Goal: Task Accomplishment & Management: Manage account settings

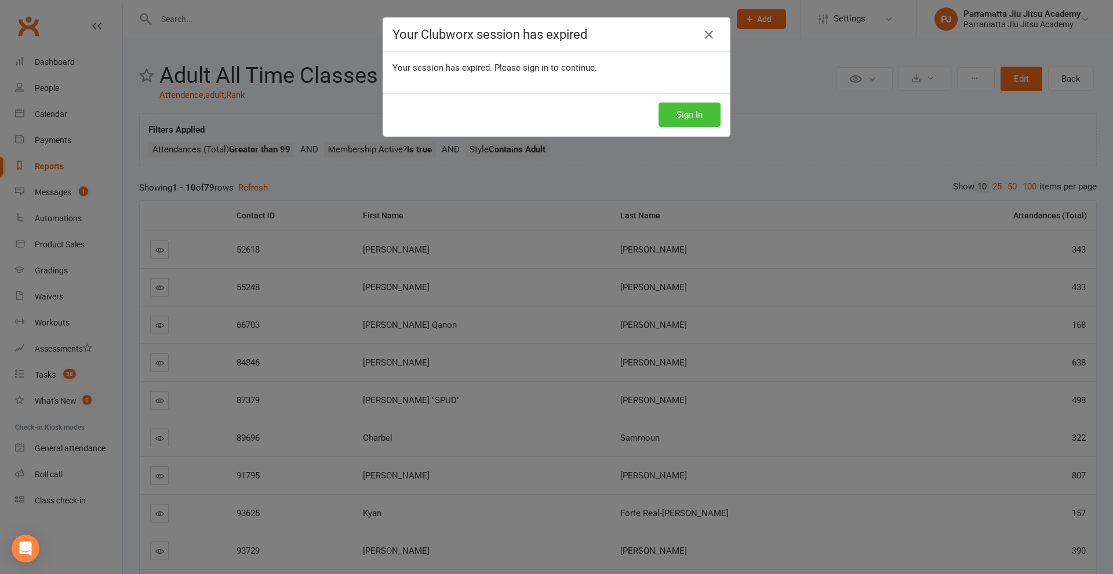
click at [681, 111] on button "Sign In" at bounding box center [689, 115] width 62 height 24
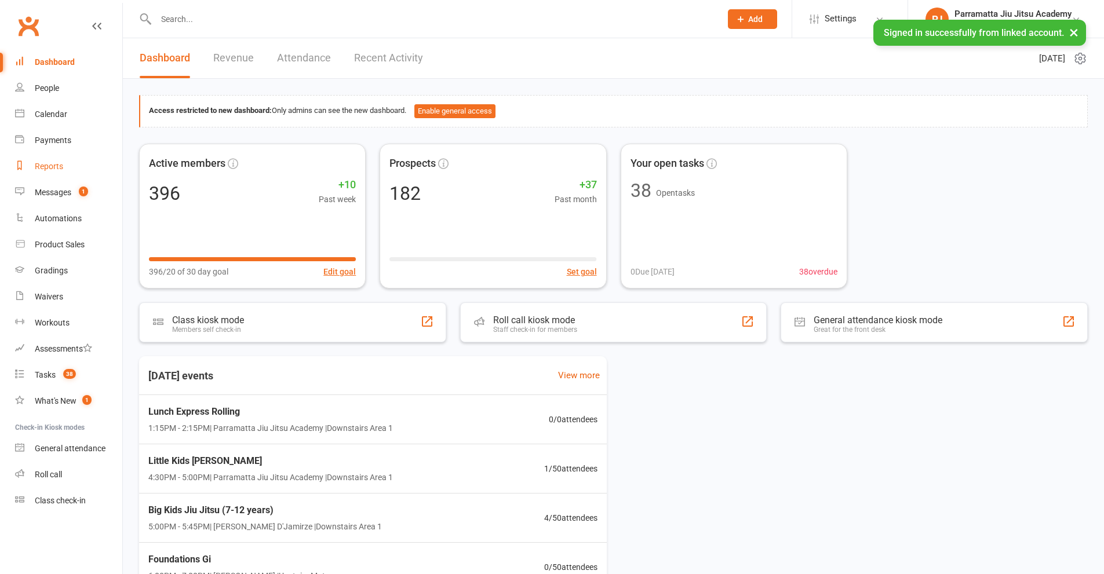
click at [50, 168] on div "Reports" at bounding box center [49, 166] width 28 height 9
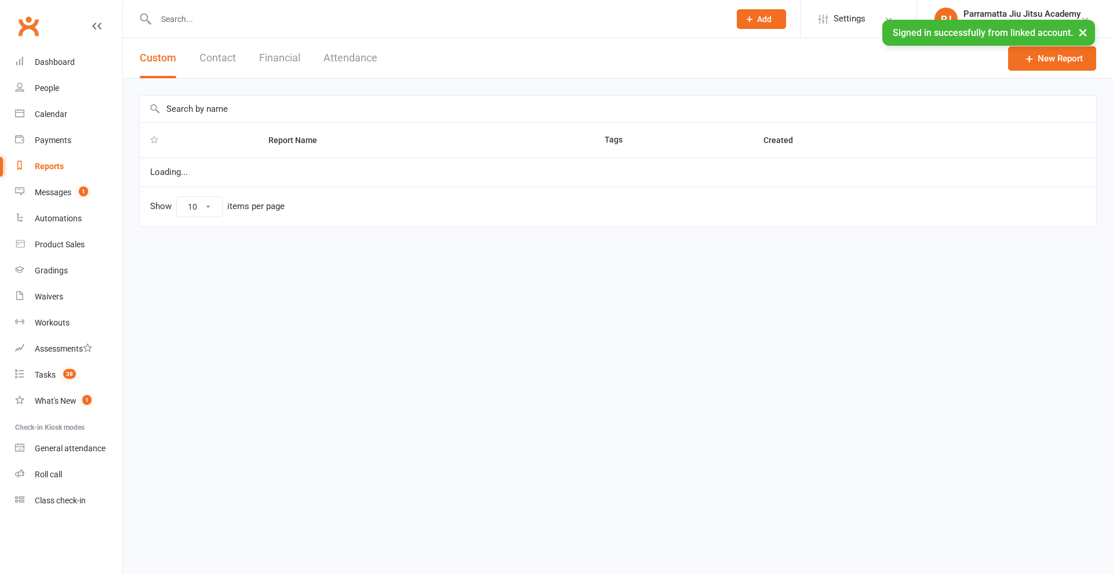
select select "25"
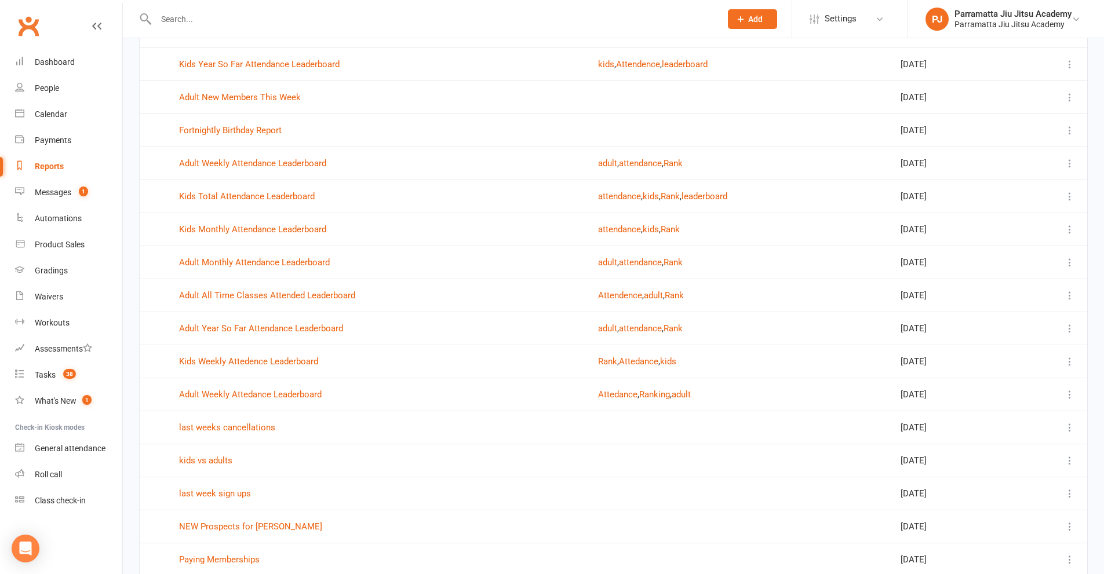
scroll to position [151, 0]
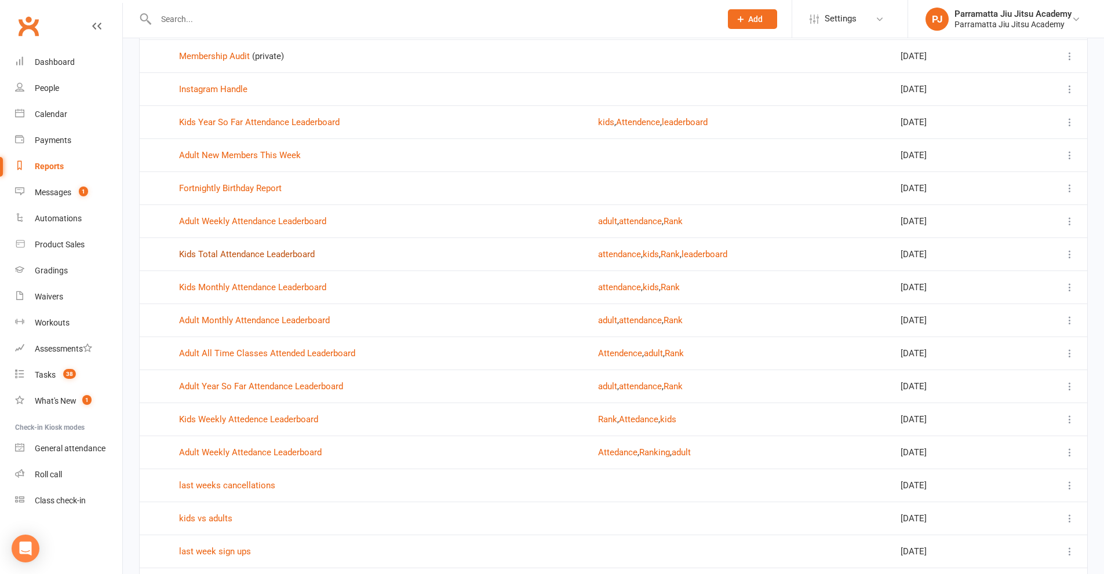
click at [254, 253] on link "Kids Total Attendance Leaderboard" at bounding box center [247, 254] width 136 height 10
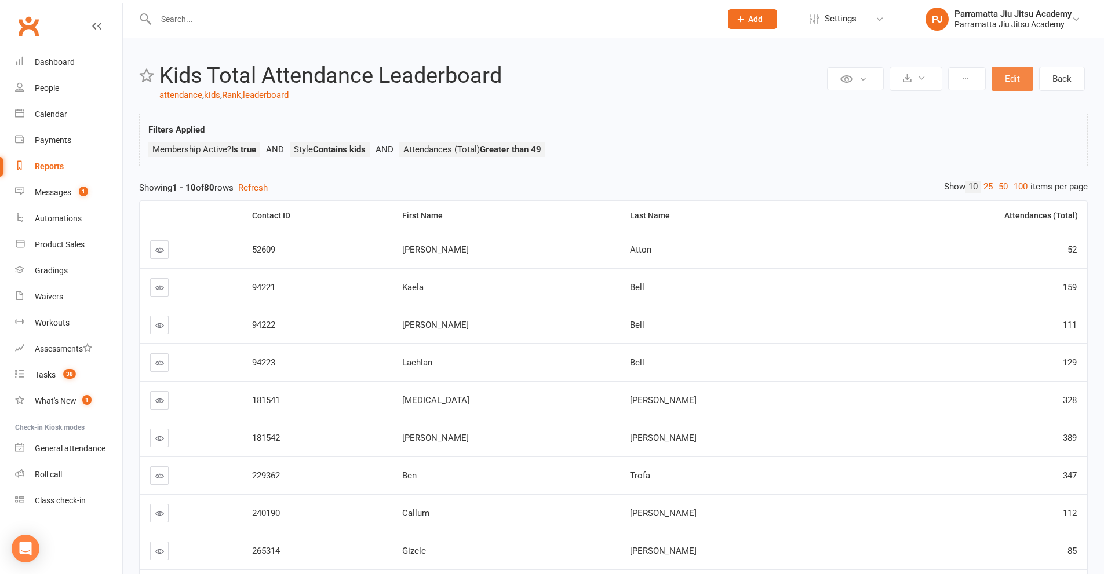
click at [1010, 81] on button "Edit" at bounding box center [1013, 79] width 42 height 24
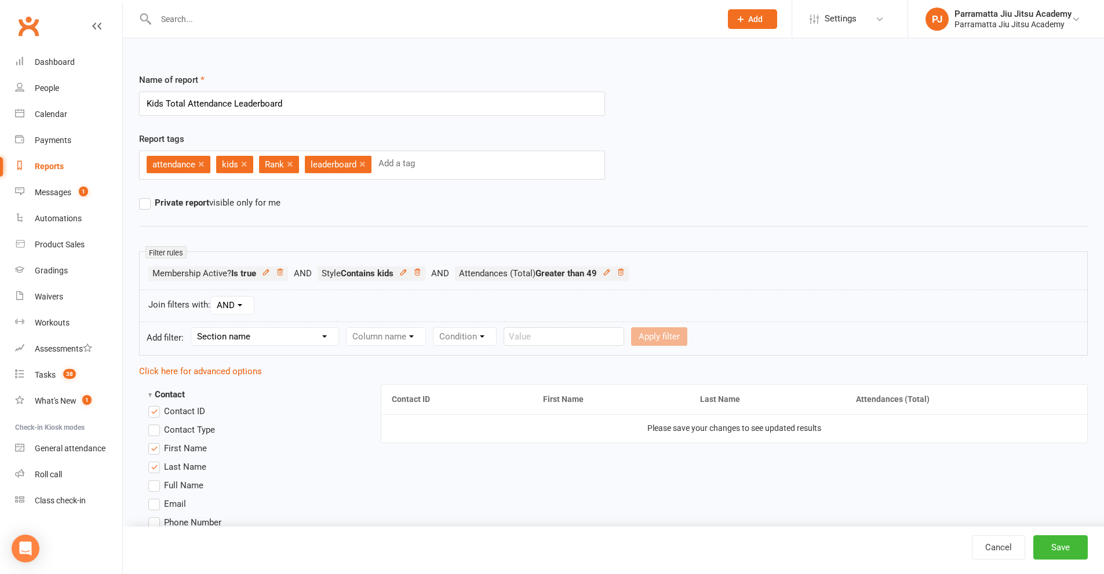
drag, startPoint x: 184, startPoint y: 103, endPoint x: 168, endPoint y: 100, distance: 16.6
click at [168, 100] on input "Kids Total Attendance Leaderboard" at bounding box center [372, 104] width 466 height 24
type input "Kids All Time Attendance Leaderboard"
click at [1065, 546] on button "Save" at bounding box center [1060, 547] width 54 height 24
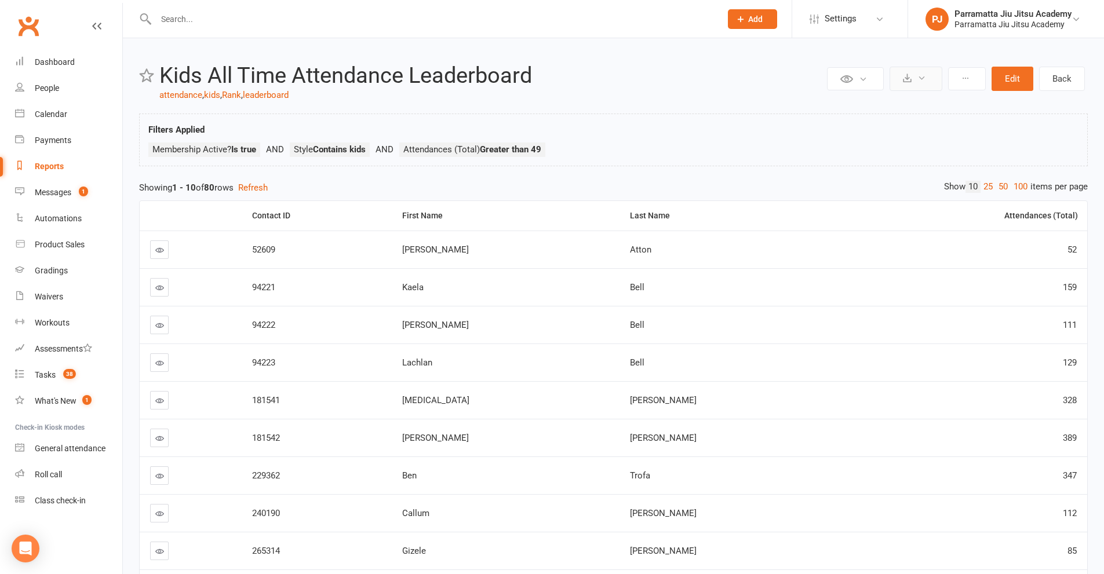
click at [905, 75] on icon at bounding box center [907, 78] width 9 height 9
click at [864, 104] on link "Export to CSV" at bounding box center [881, 106] width 122 height 23
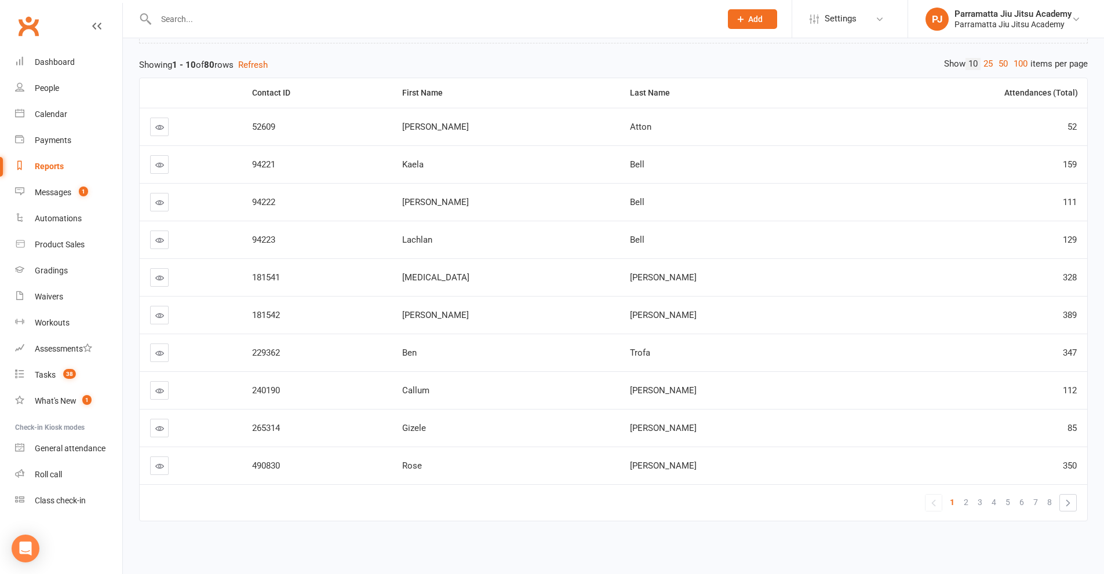
scroll to position [125, 0]
click at [1011, 504] on link "5" at bounding box center [1008, 500] width 14 height 16
